Goal: Task Accomplishment & Management: Manage account settings

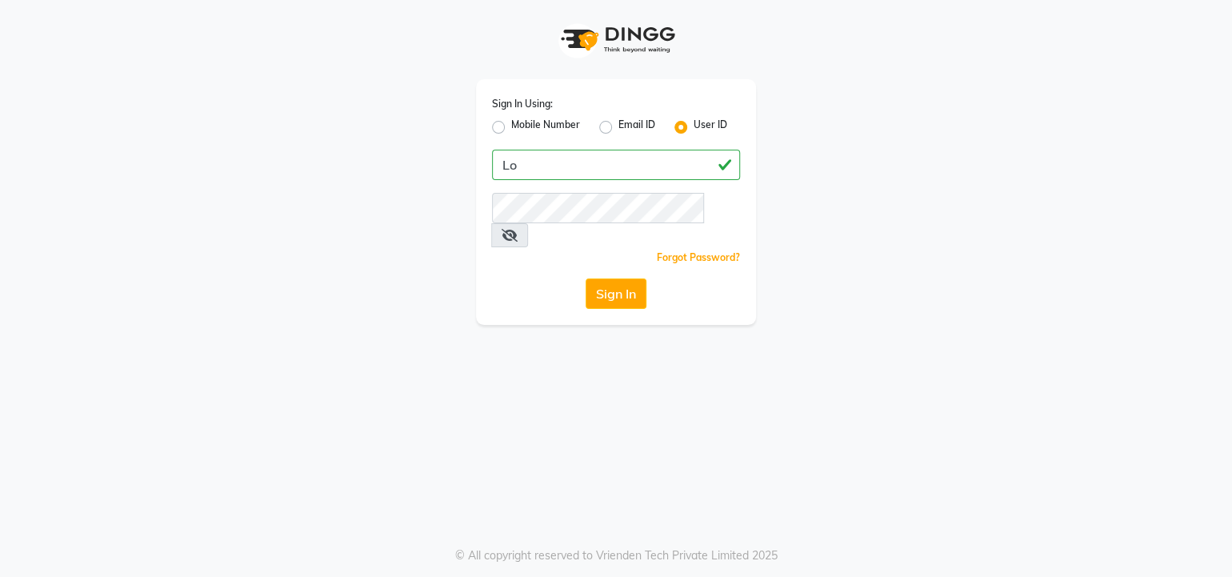
type input "L"
type input "lookslab"
click at [613, 278] on button "Sign In" at bounding box center [616, 293] width 61 height 30
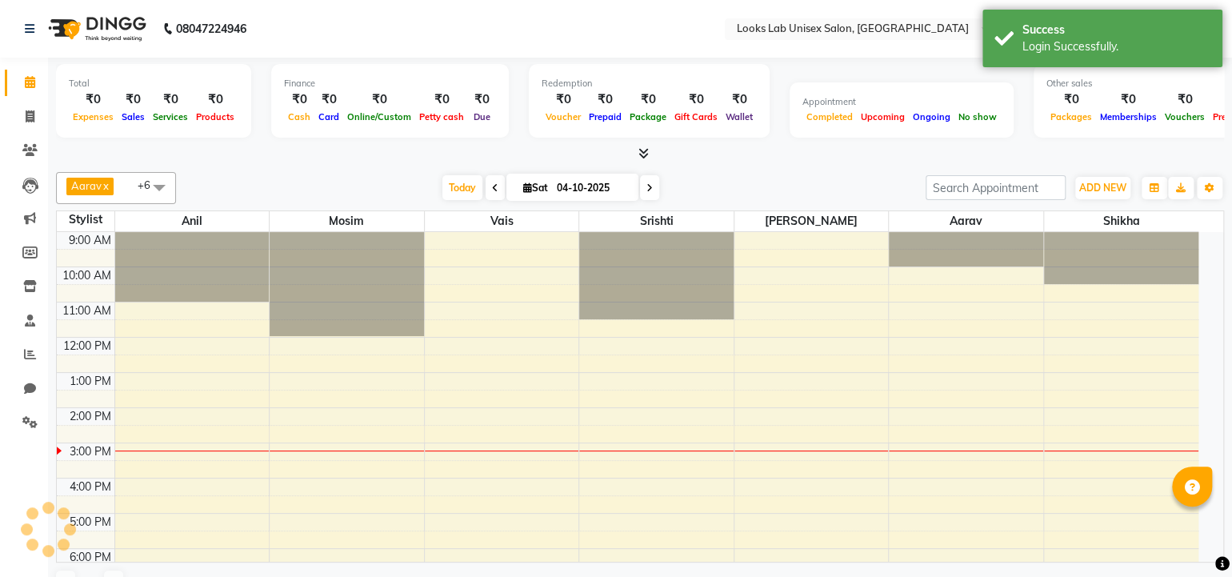
select select "en"
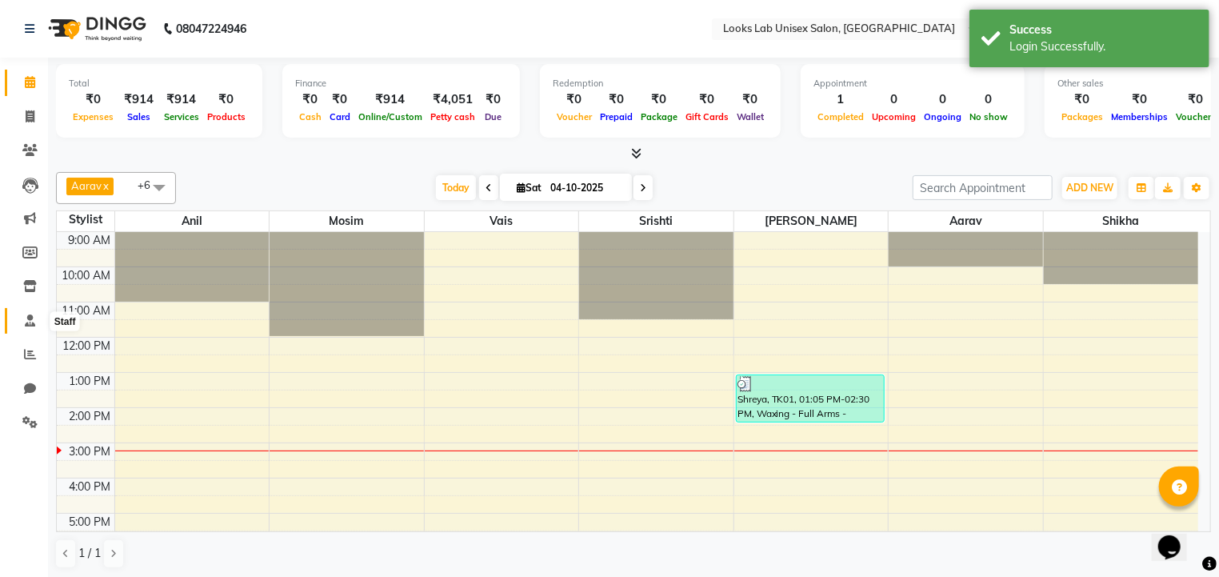
click at [26, 326] on icon at bounding box center [30, 320] width 10 height 12
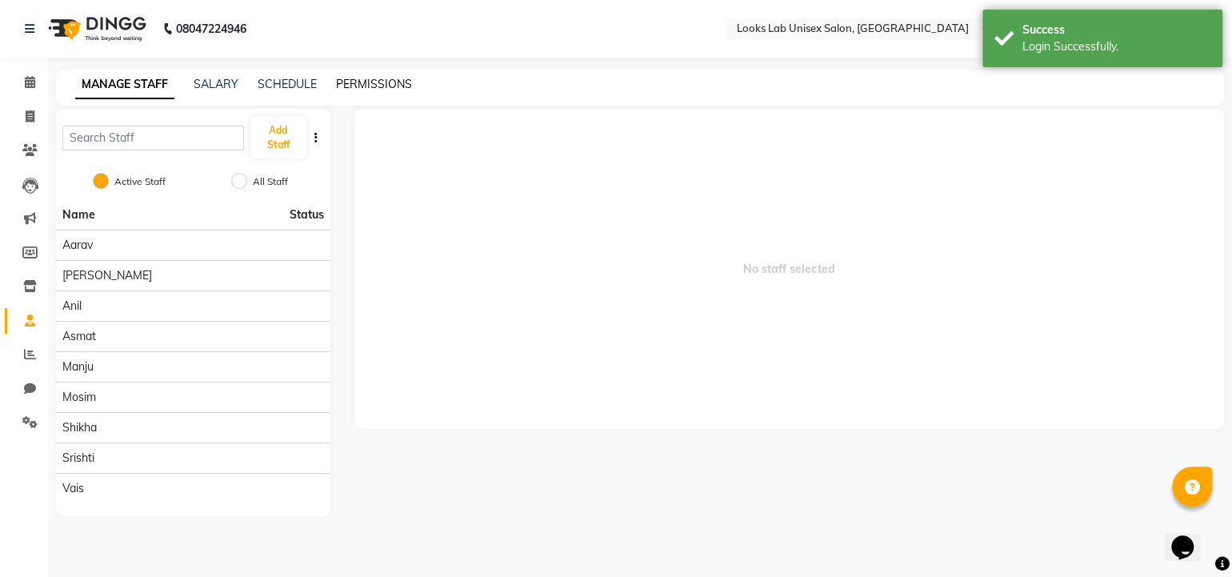
click at [378, 82] on link "PERMISSIONS" at bounding box center [374, 84] width 76 height 14
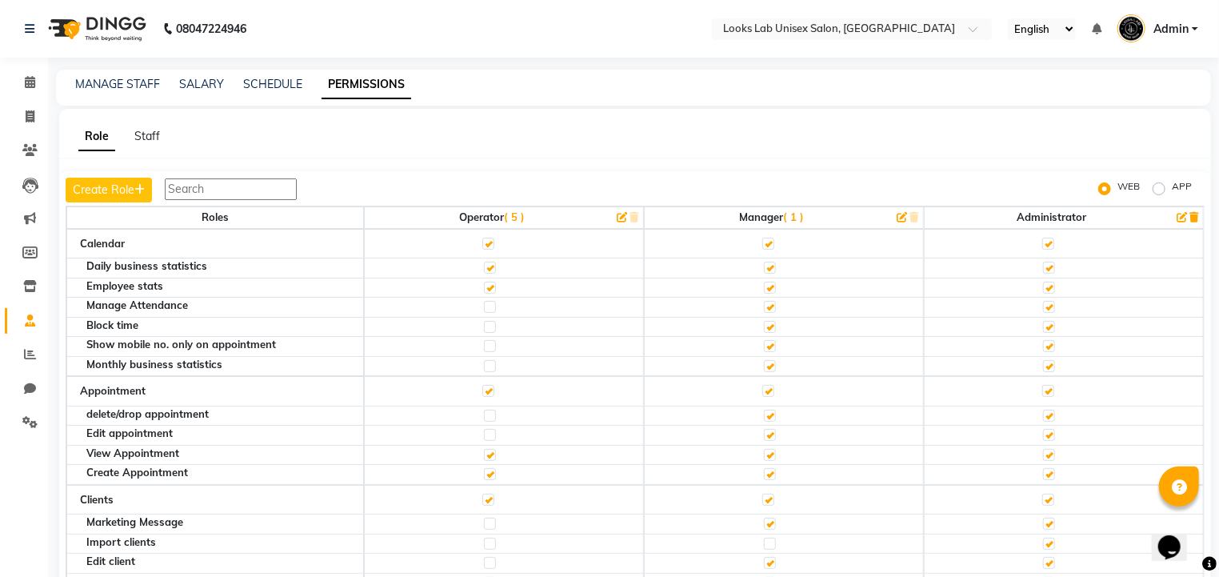
click at [487, 265] on label at bounding box center [490, 268] width 12 height 12
click at [487, 265] on input "checkbox" at bounding box center [489, 267] width 10 height 10
checkbox input "false"
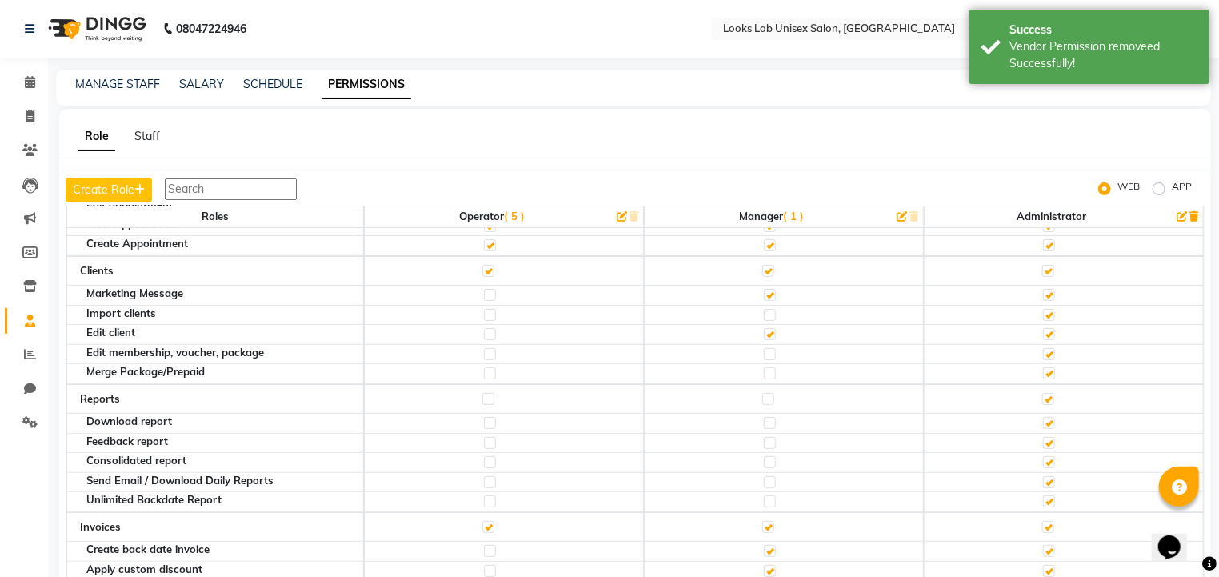
scroll to position [229, 0]
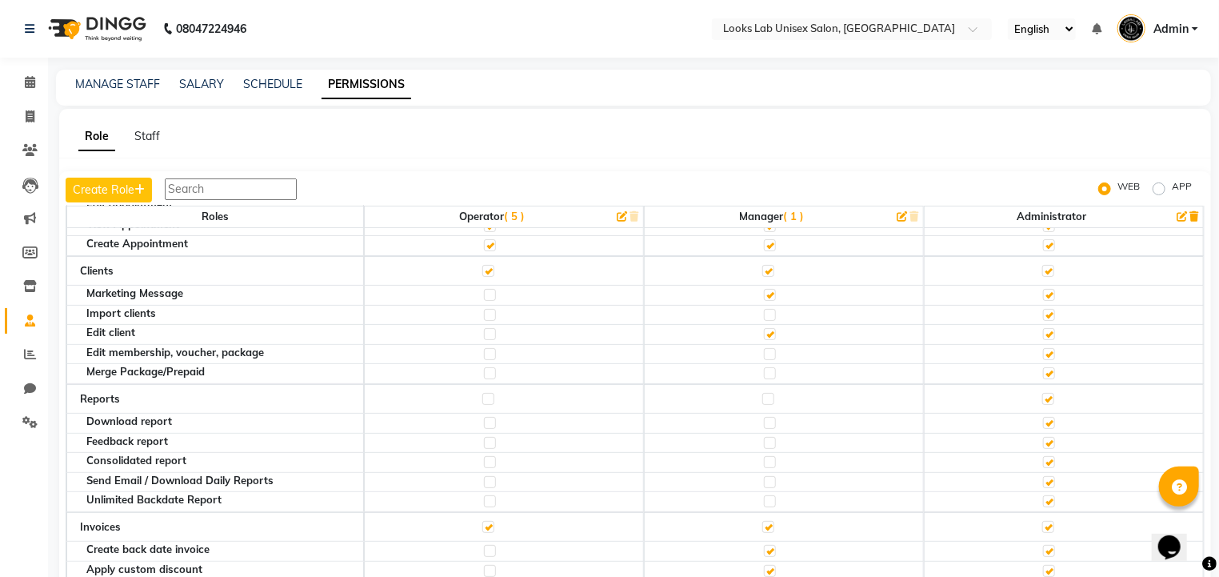
click at [486, 269] on label at bounding box center [488, 271] width 12 height 12
click at [486, 269] on input "checkbox" at bounding box center [487, 271] width 10 height 10
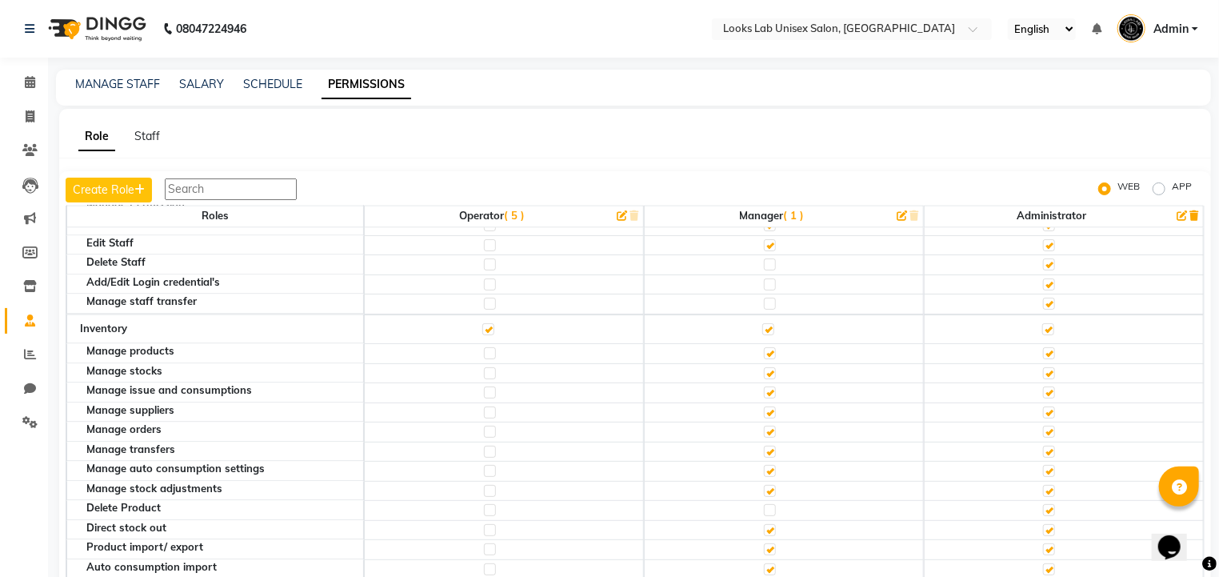
scroll to position [1692, 0]
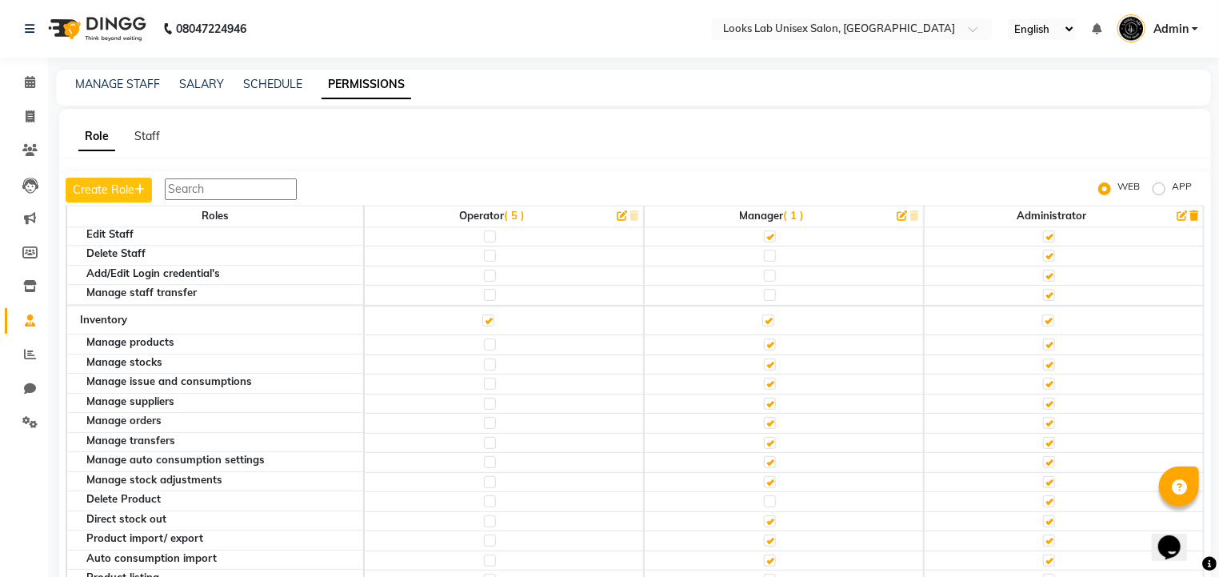
click at [484, 314] on label at bounding box center [488, 320] width 12 height 12
click at [484, 315] on input "checkbox" at bounding box center [487, 320] width 10 height 10
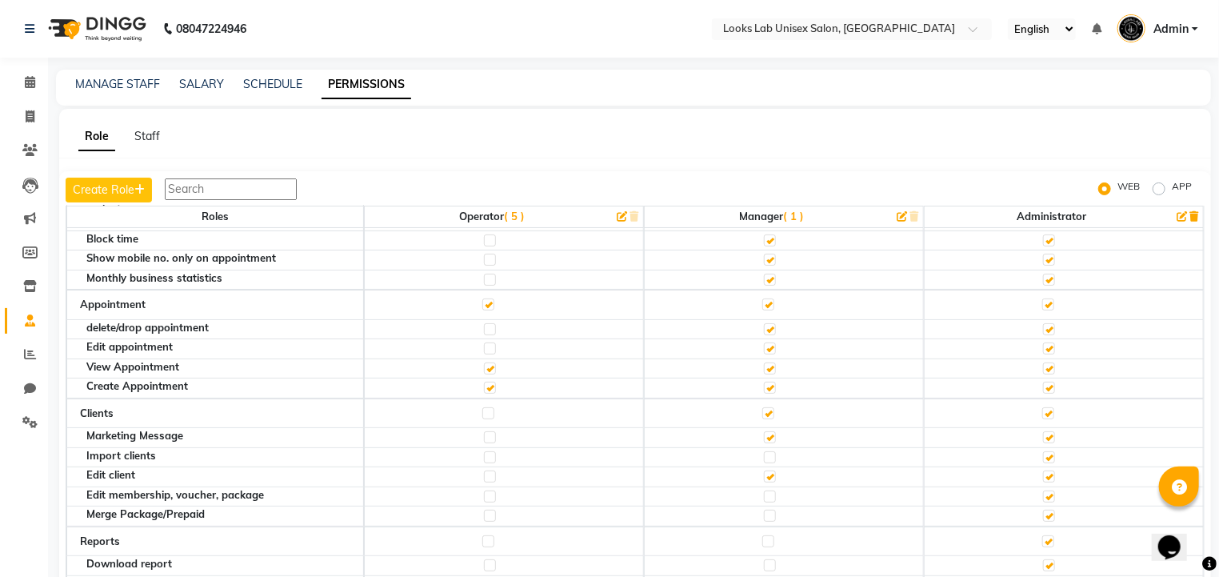
scroll to position [0, 0]
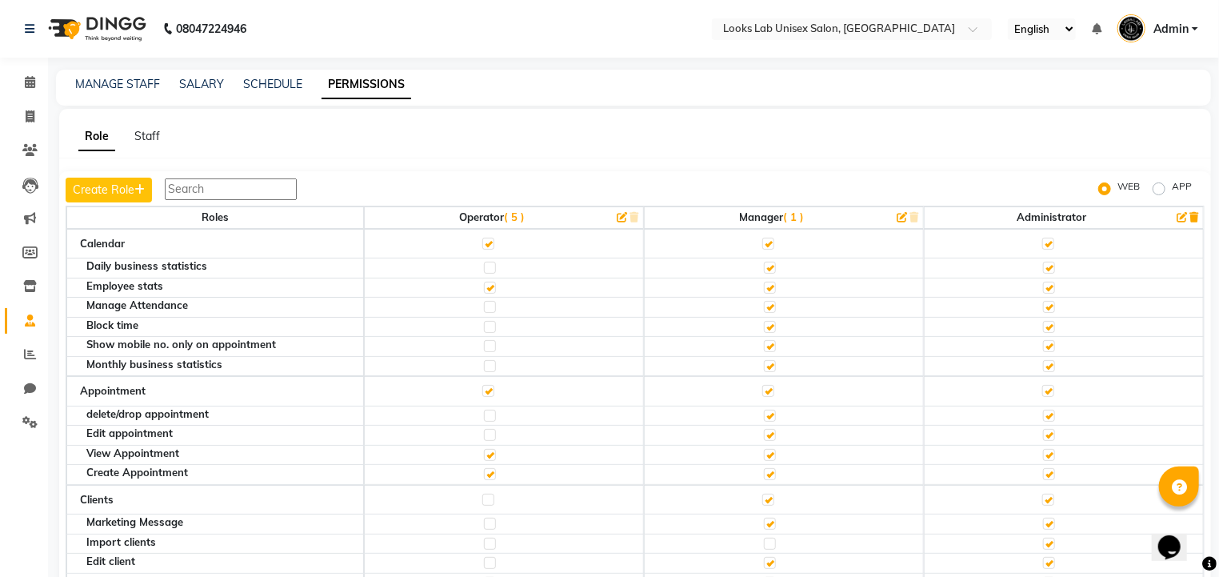
click at [238, 191] on input "text" at bounding box center [231, 189] width 132 height 22
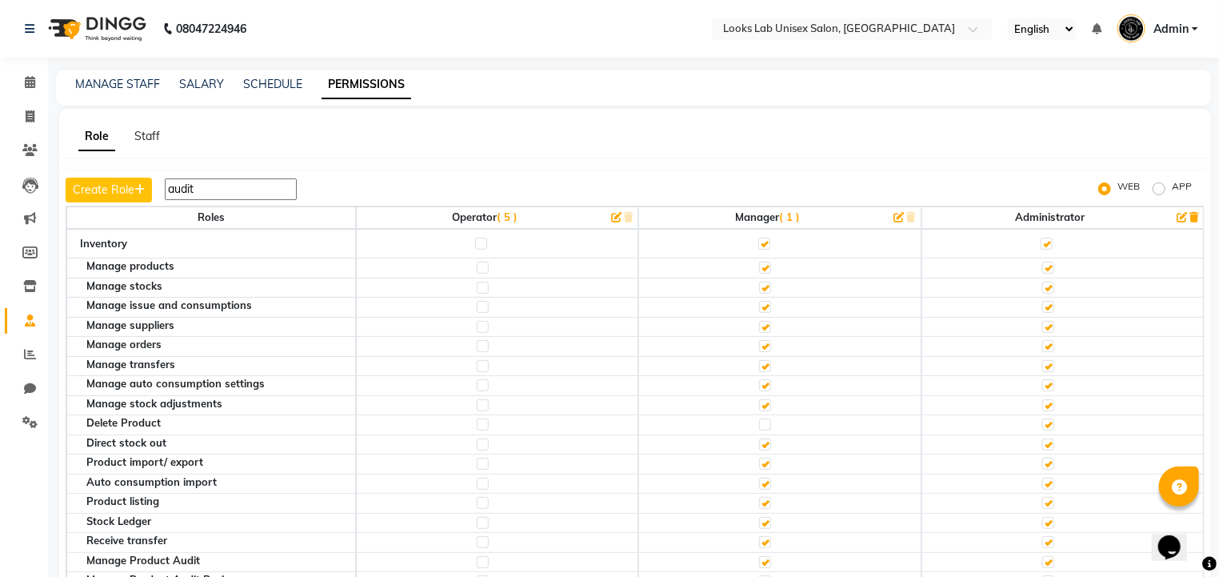
click at [426, 154] on div "Role Staff Create Role audit WEB APP Roles Operator ( 5 ) Manager ( 1 ) Adminis…" at bounding box center [635, 362] width 1152 height 507
click at [194, 192] on input "audit" at bounding box center [231, 189] width 132 height 22
type input "a"
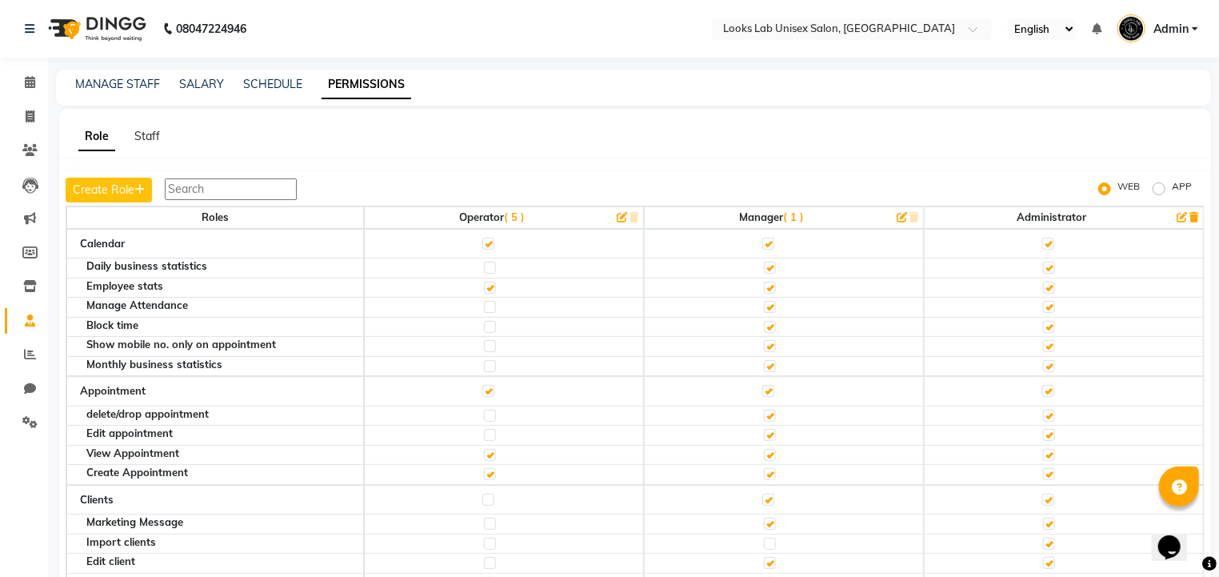
click at [1172, 190] on label "APP" at bounding box center [1182, 188] width 20 height 19
click at [1158, 190] on input "APP" at bounding box center [1161, 188] width 11 height 11
radio input "true"
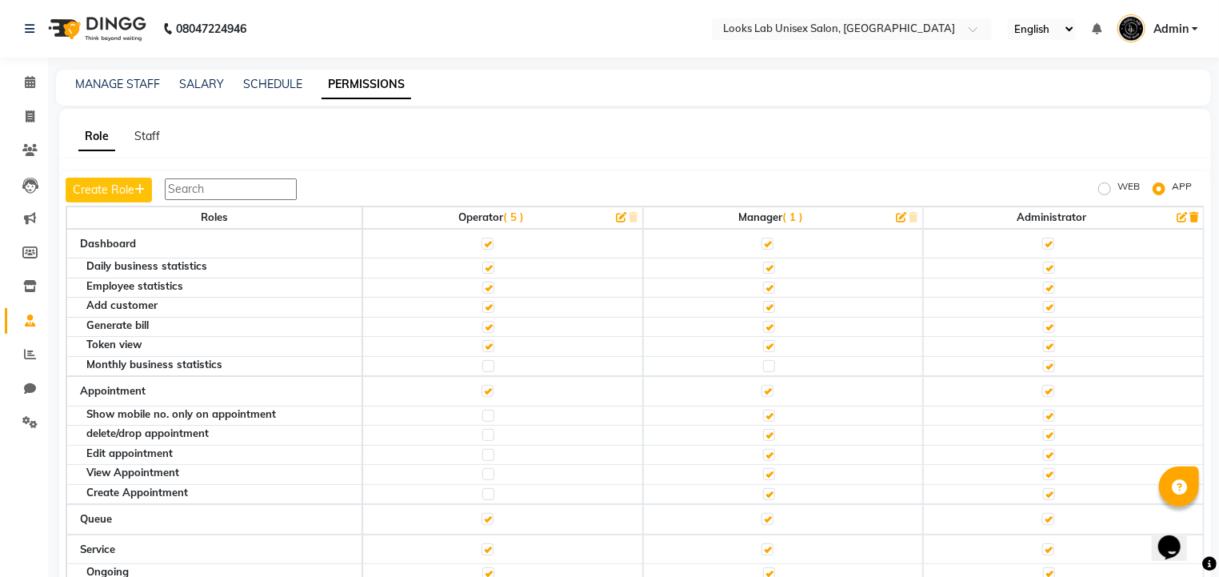
click at [486, 325] on label at bounding box center [488, 327] width 12 height 12
click at [486, 325] on input "checkbox" at bounding box center [487, 327] width 10 height 10
checkbox input "false"
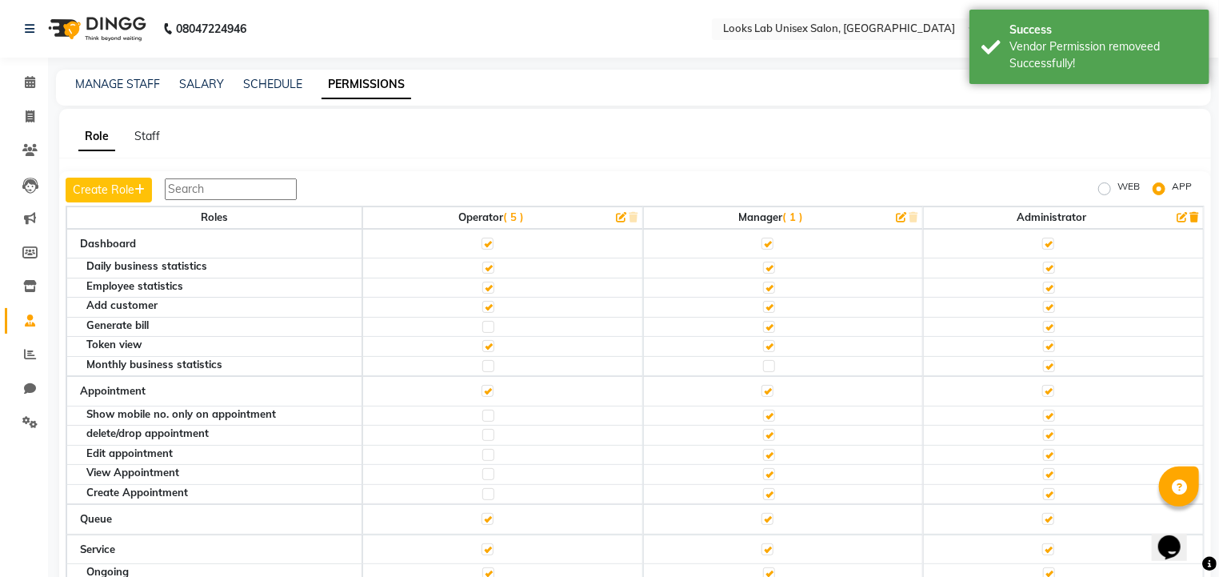
click at [488, 266] on label at bounding box center [488, 268] width 12 height 12
click at [488, 266] on input "checkbox" at bounding box center [487, 267] width 10 height 10
checkbox input "false"
click at [486, 304] on label at bounding box center [488, 307] width 12 height 12
click at [486, 304] on input "checkbox" at bounding box center [487, 307] width 10 height 10
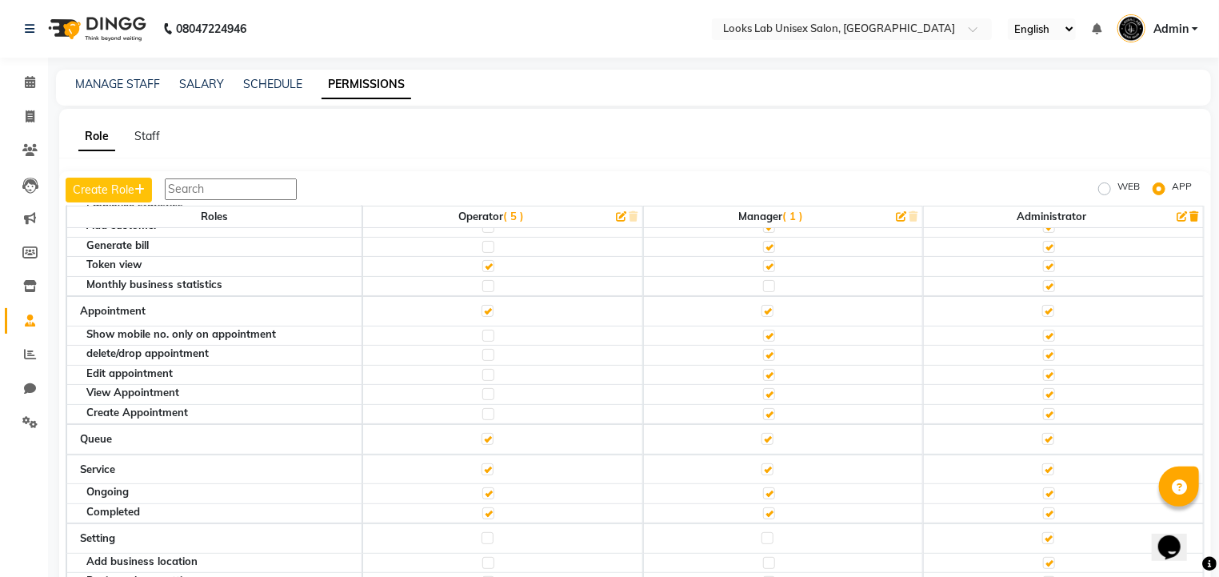
scroll to position [81, 0]
click at [487, 389] on label at bounding box center [488, 393] width 12 height 12
click at [487, 389] on input "checkbox" at bounding box center [487, 393] width 10 height 10
checkbox input "true"
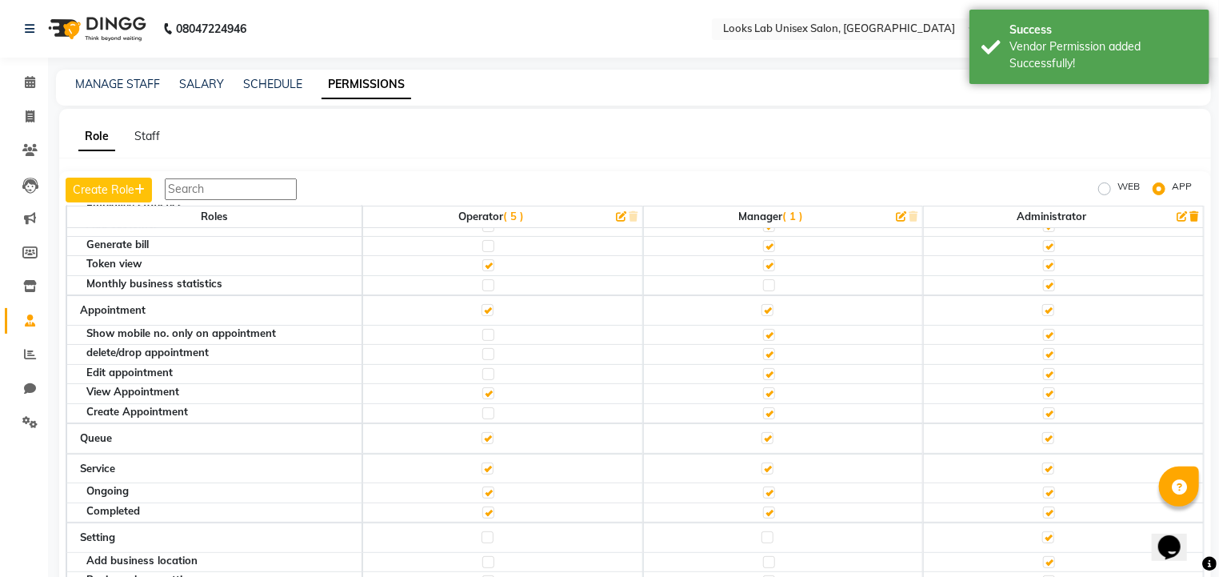
click at [487, 407] on label at bounding box center [488, 413] width 12 height 12
click at [487, 408] on input "checkbox" at bounding box center [487, 413] width 10 height 10
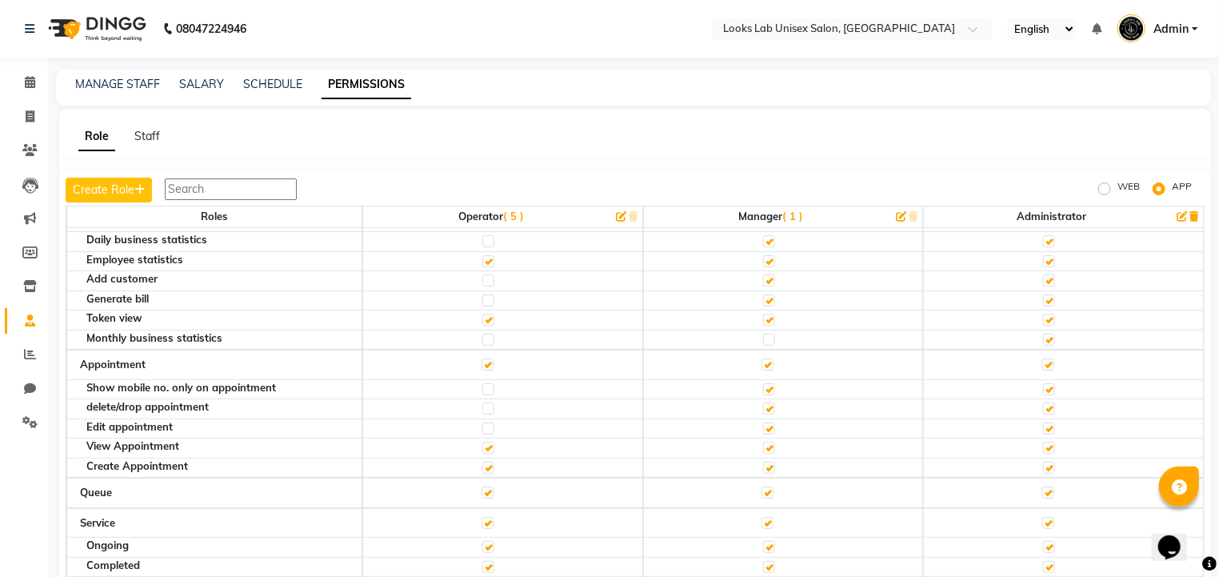
scroll to position [0, 0]
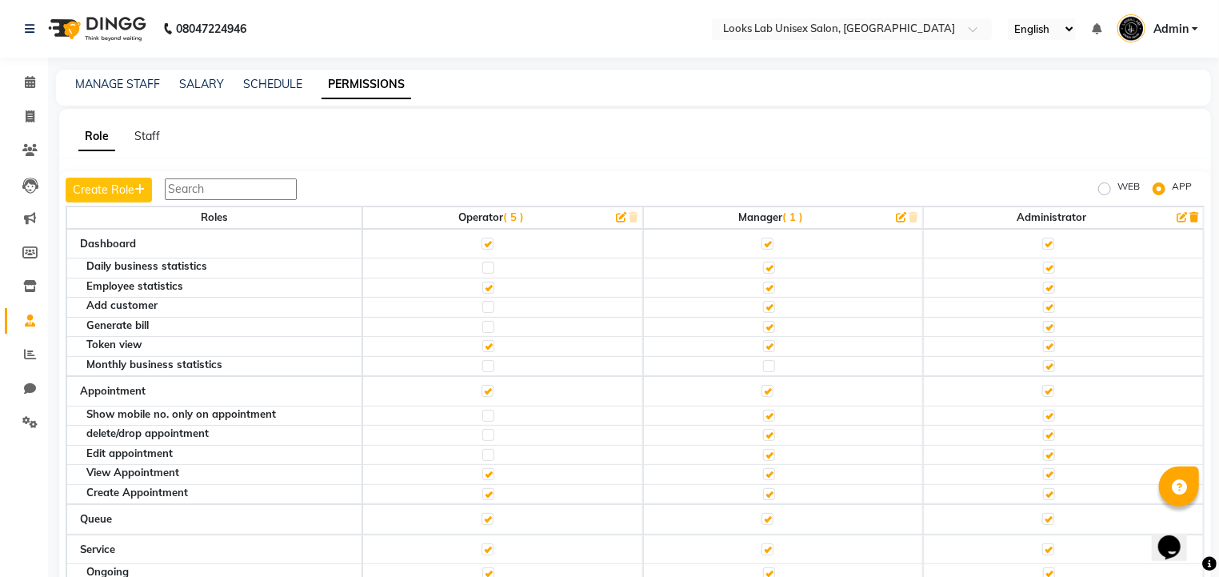
click at [484, 284] on label at bounding box center [488, 288] width 12 height 12
click at [484, 284] on input "checkbox" at bounding box center [487, 287] width 10 height 10
checkbox input "false"
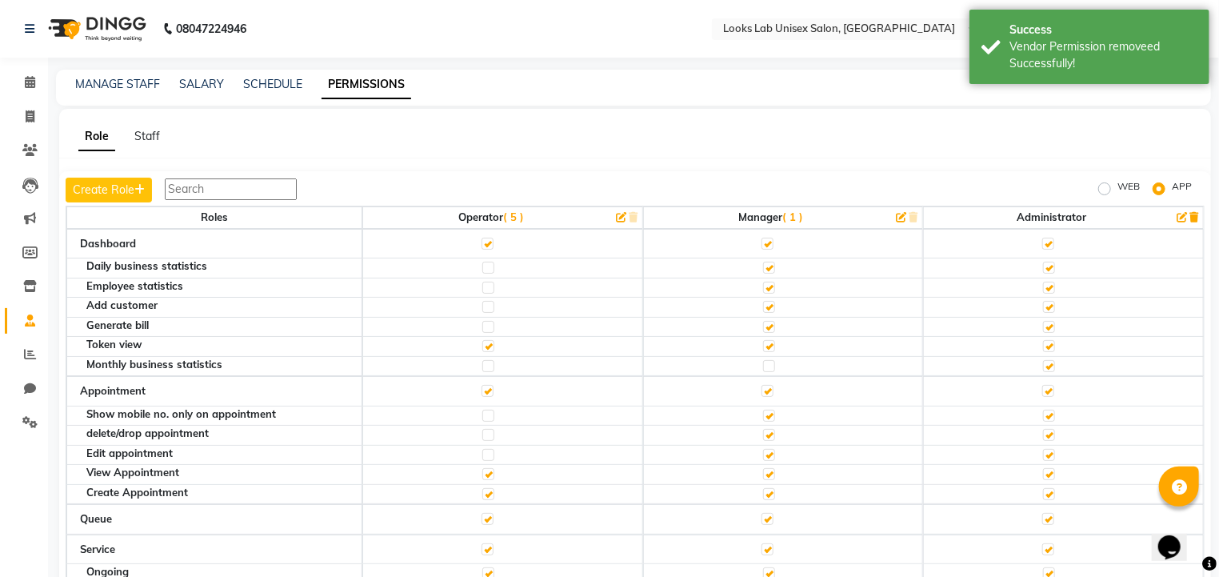
click at [484, 284] on label at bounding box center [488, 288] width 12 height 12
click at [484, 284] on input "checkbox" at bounding box center [487, 287] width 10 height 10
checkbox input "true"
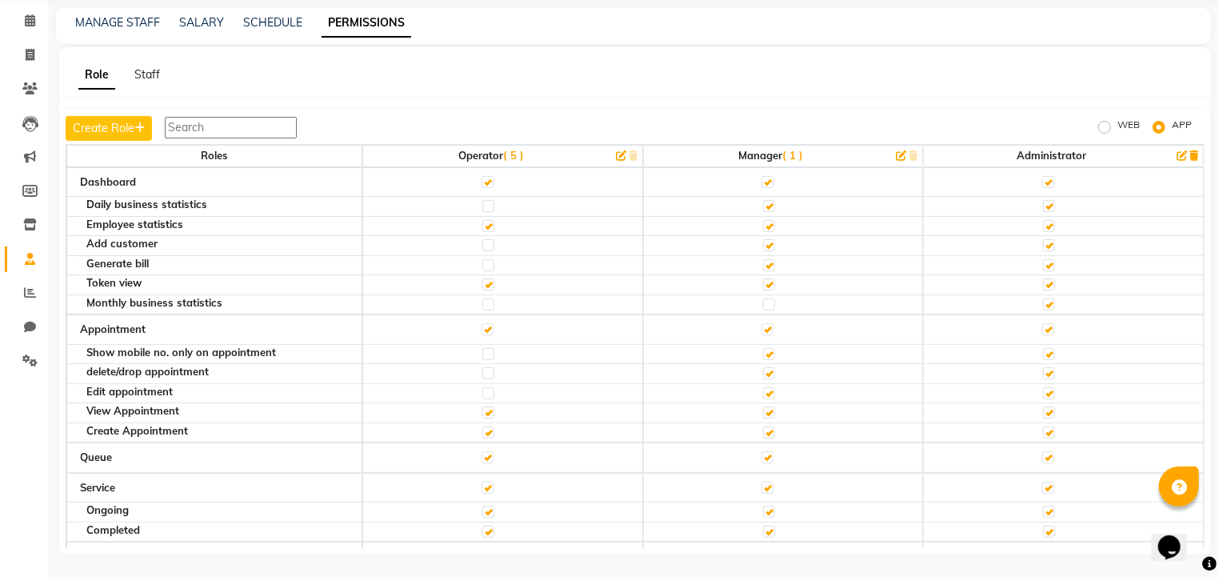
click at [482, 201] on label at bounding box center [488, 206] width 12 height 12
click at [482, 201] on input "checkbox" at bounding box center [487, 206] width 10 height 10
checkbox input "true"
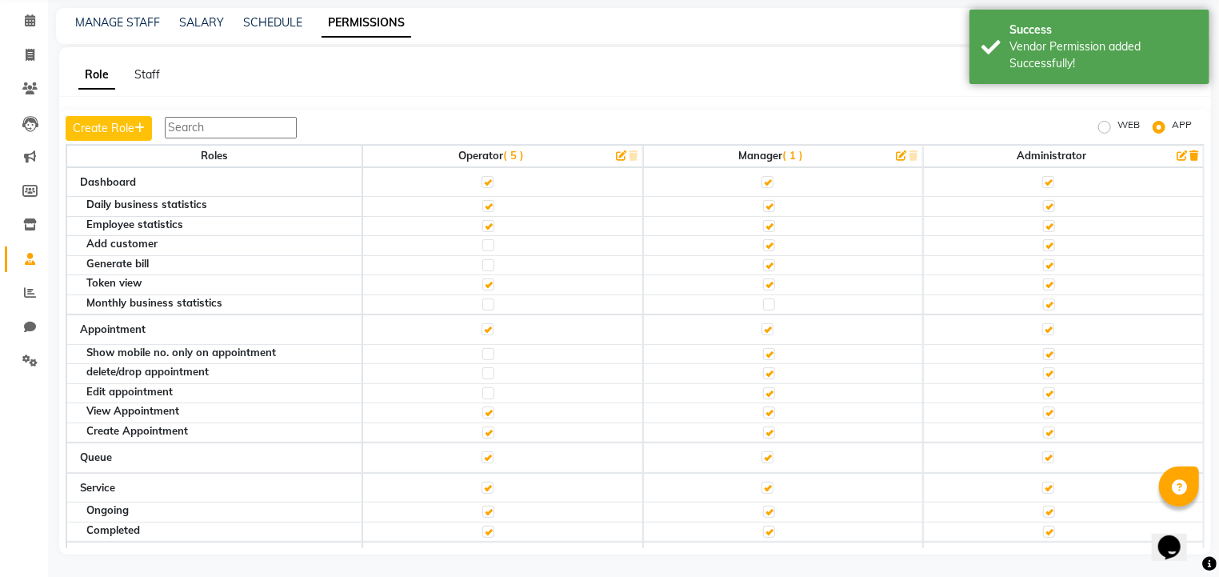
click at [482, 201] on label at bounding box center [488, 206] width 12 height 12
click at [482, 201] on input "checkbox" at bounding box center [487, 206] width 10 height 10
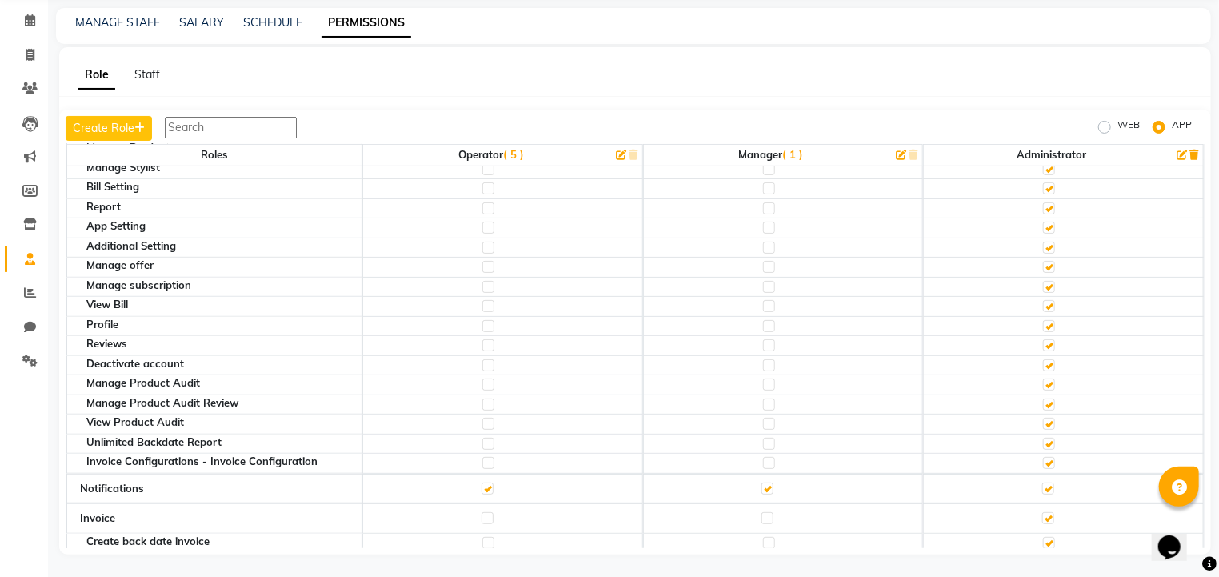
scroll to position [498, 0]
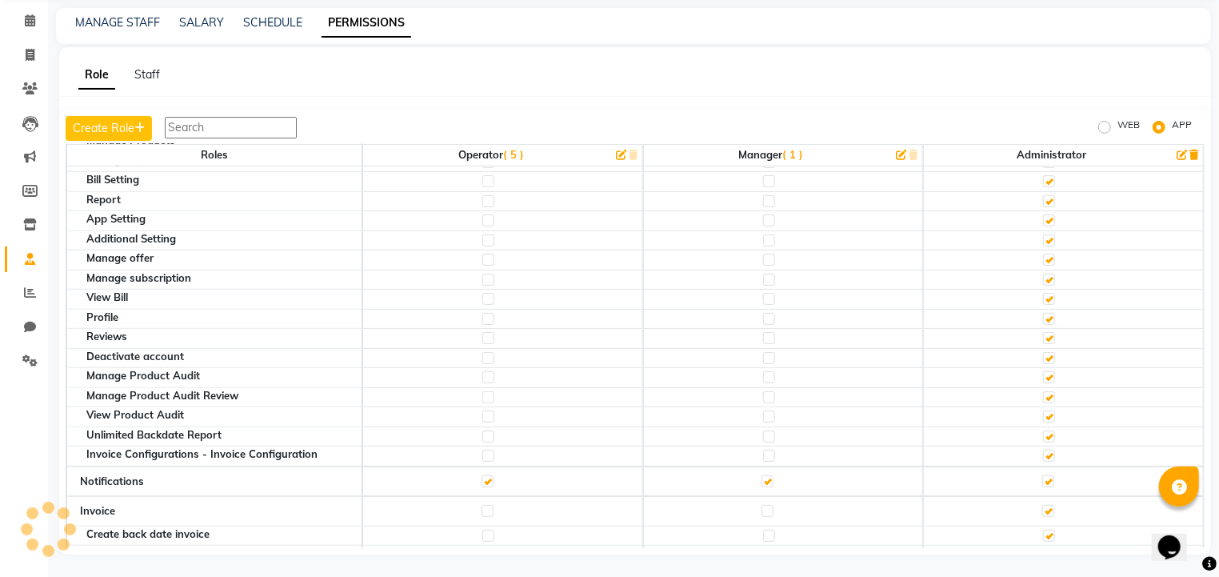
click at [223, 121] on input "text" at bounding box center [231, 128] width 132 height 22
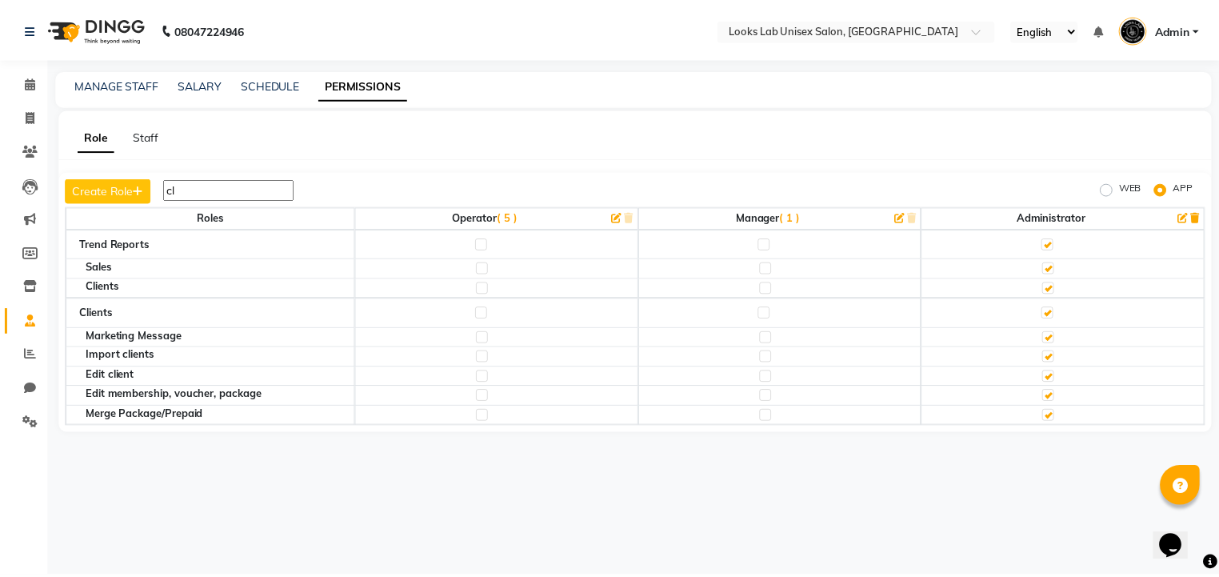
scroll to position [0, 0]
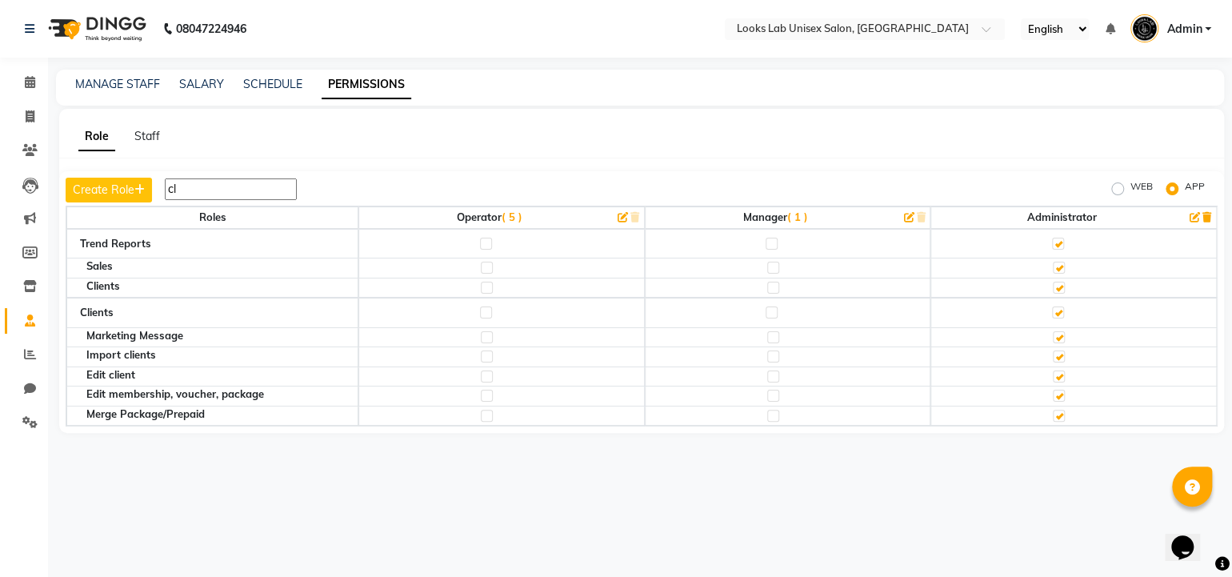
type input "c"
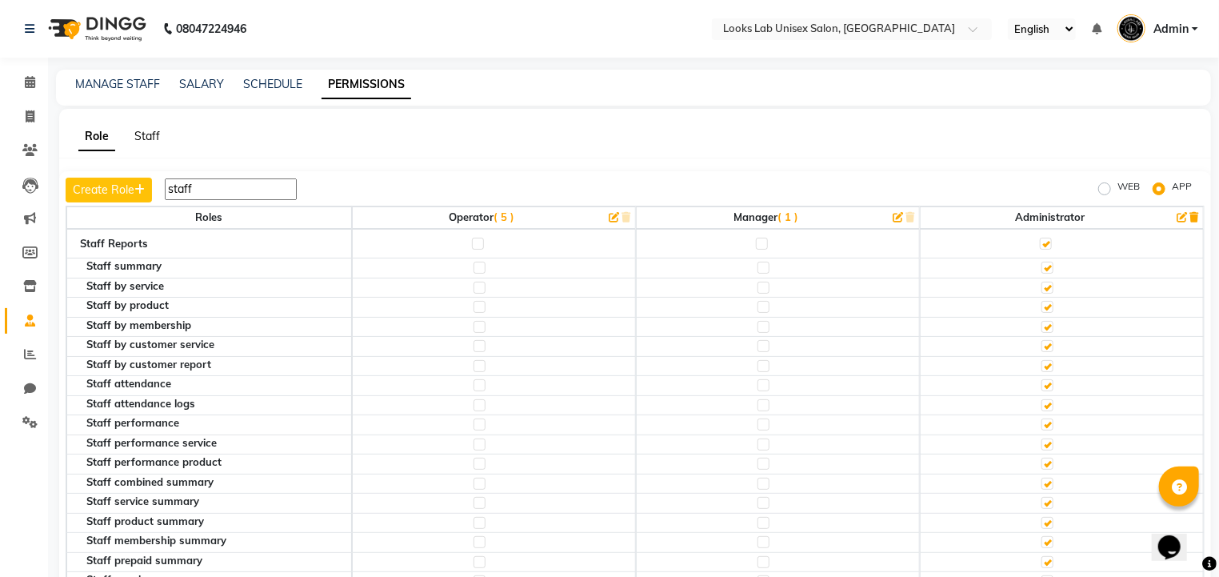
type input "staff"
click at [145, 137] on link "Staff" at bounding box center [147, 136] width 26 height 14
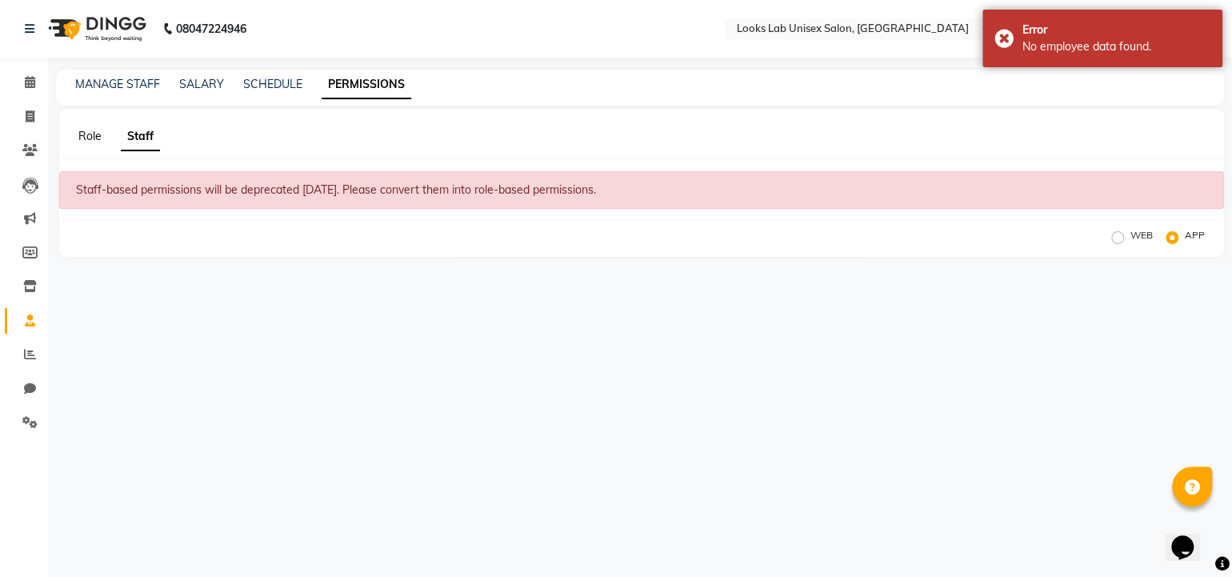
click at [94, 137] on link "Role" at bounding box center [89, 136] width 23 height 14
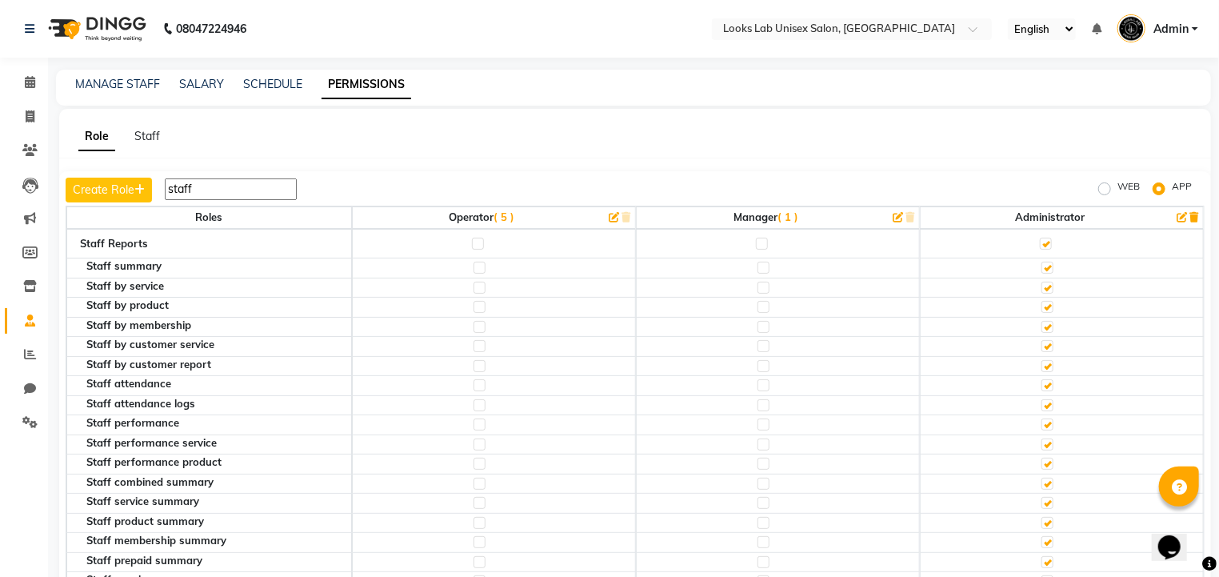
click at [609, 218] on icon "button" at bounding box center [614, 217] width 10 height 10
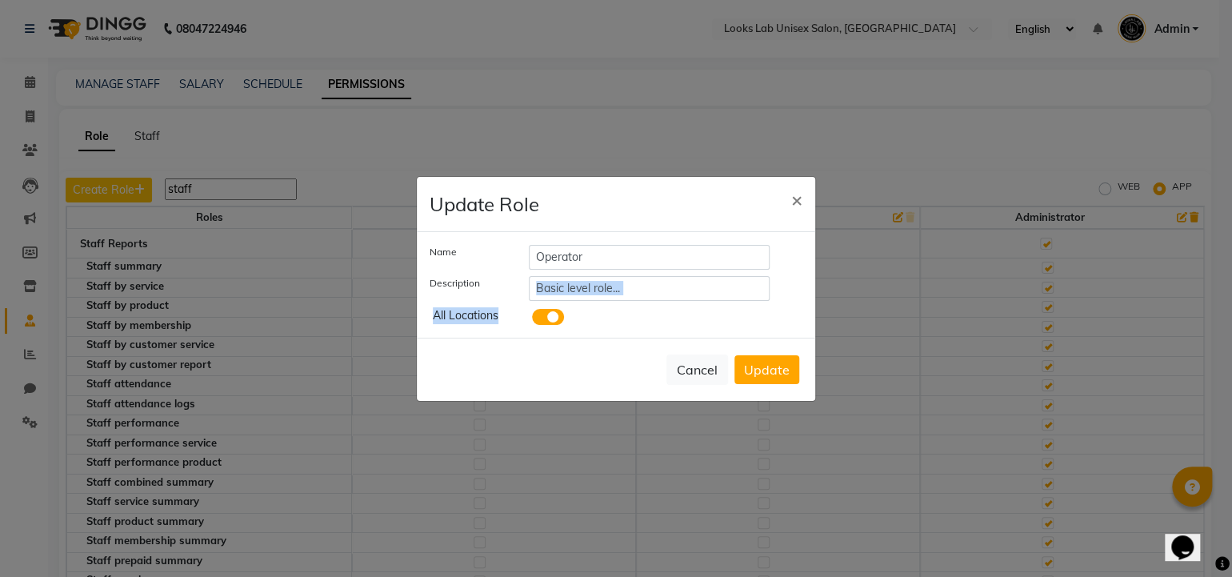
drag, startPoint x: 565, startPoint y: 303, endPoint x: 581, endPoint y: 289, distance: 21.5
click at [581, 289] on div "Name Operator Description Basic level role... All Locations" at bounding box center [616, 285] width 373 height 80
click at [581, 289] on input "Basic level role..." at bounding box center [649, 288] width 241 height 25
click at [597, 268] on input "Operator" at bounding box center [649, 257] width 241 height 25
click at [802, 191] on button "×" at bounding box center [796, 199] width 37 height 45
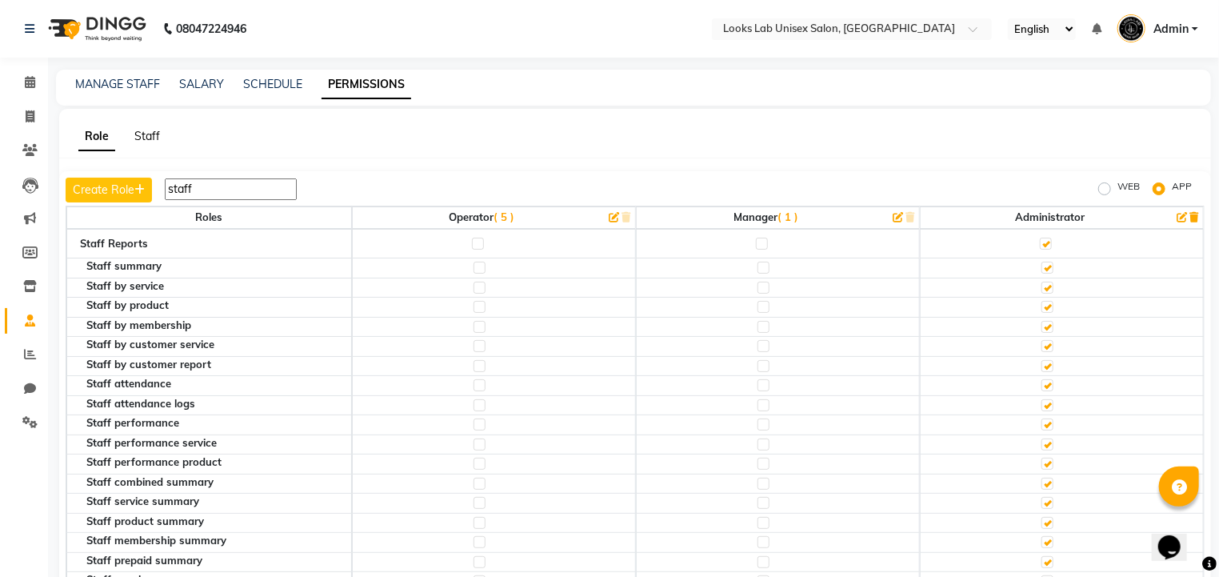
click at [145, 134] on link "Staff" at bounding box center [147, 136] width 26 height 14
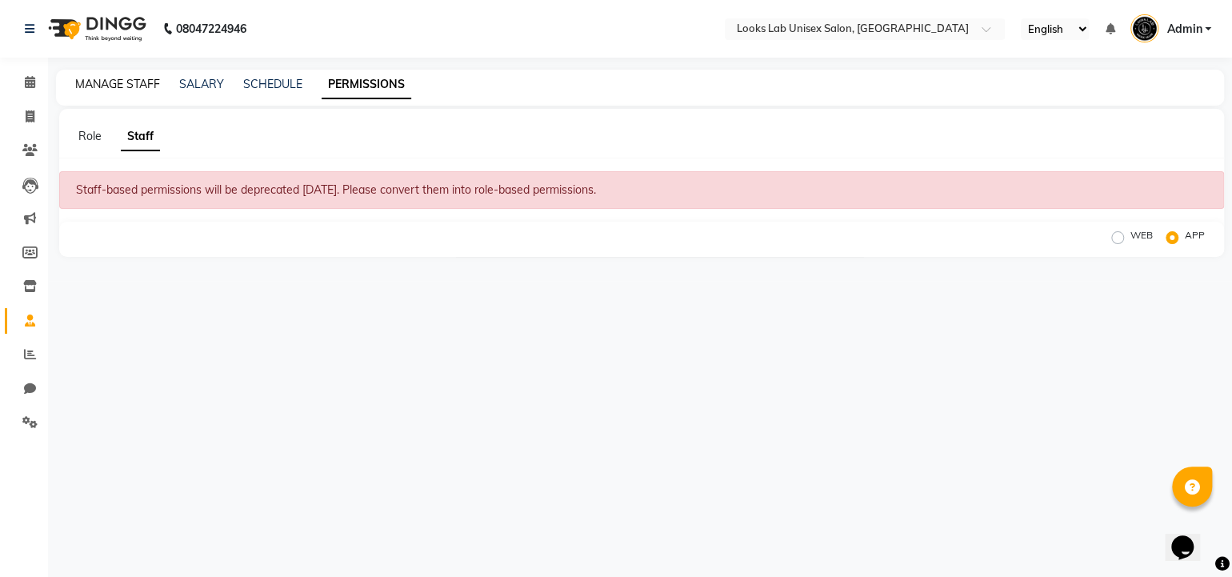
click at [104, 90] on link "MANAGE STAFF" at bounding box center [117, 84] width 85 height 14
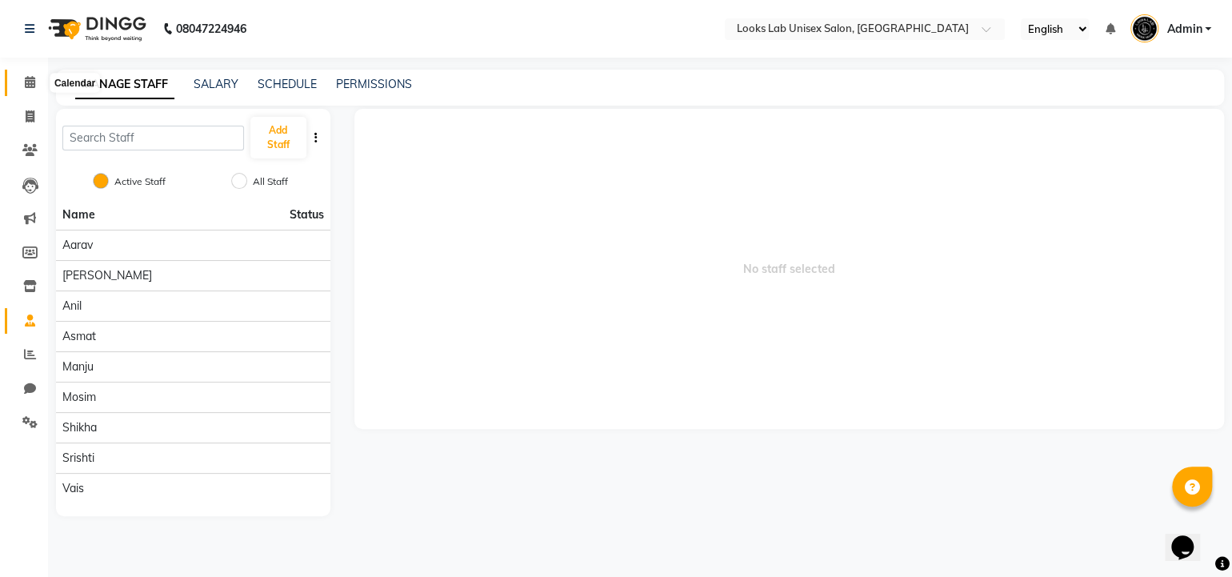
click at [27, 85] on icon at bounding box center [30, 82] width 10 height 12
